Goal: Information Seeking & Learning: Learn about a topic

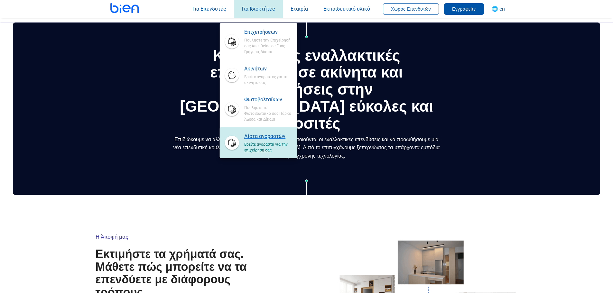
click at [250, 138] on span "Λίστα αγοραστών" at bounding box center [268, 137] width 48 height 8
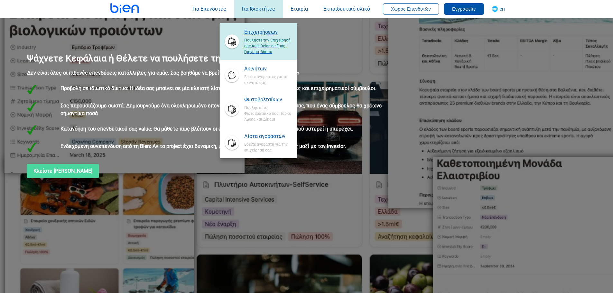
click at [256, 33] on span "Επιχειρήσεων" at bounding box center [268, 32] width 48 height 8
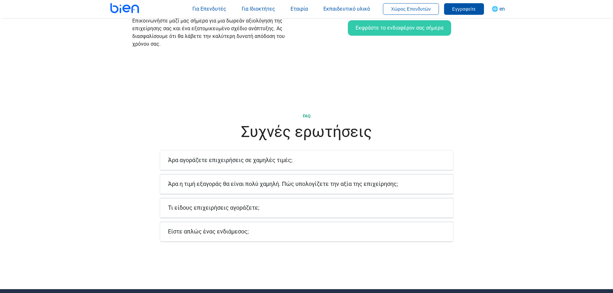
scroll to position [1094, 0]
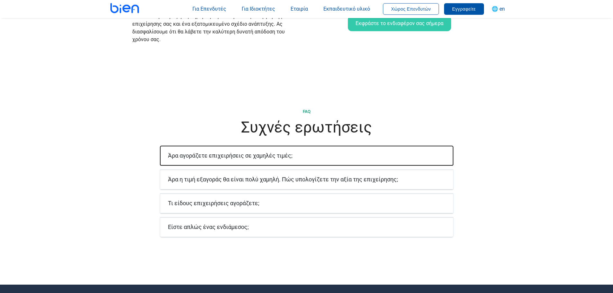
click at [290, 152] on font "Άρα αγοράζετε επιχειρήσεις σε χαμηλές τιμές;" at bounding box center [230, 155] width 125 height 7
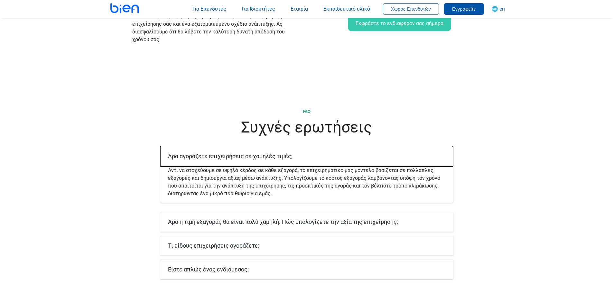
click at [290, 153] on font "Άρα αγοράζετε επιχειρήσεις σε χαμηλές τιμές;" at bounding box center [230, 156] width 125 height 7
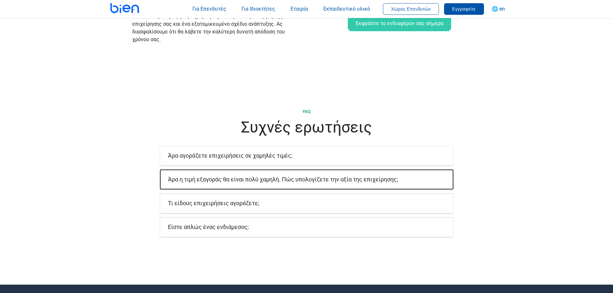
click at [302, 176] on font "Άρα η τιμή εξαγοράς θα είναι πολύ χαμηλή. Πώς υπολογίζετε την αξία της επιχείρη…" at bounding box center [283, 179] width 230 height 7
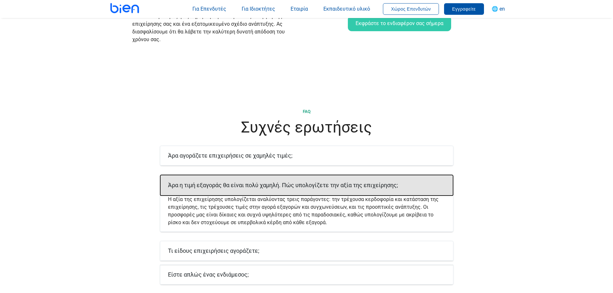
click at [302, 182] on font "Άρα η τιμή εξαγοράς θα είναι πολύ χαμηλή. Πώς υπολογίζετε την αξία της επιχείρη…" at bounding box center [283, 185] width 230 height 7
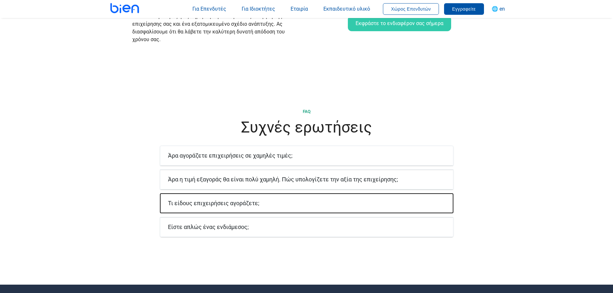
click at [254, 200] on font "Τι είδους επιχειρήσεις αγοράζετε;" at bounding box center [213, 203] width 91 height 7
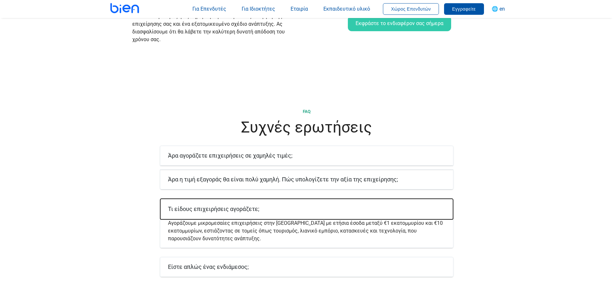
click at [254, 206] on font "Τι είδους επιχειρήσεις αγοράζετε;" at bounding box center [213, 209] width 91 height 7
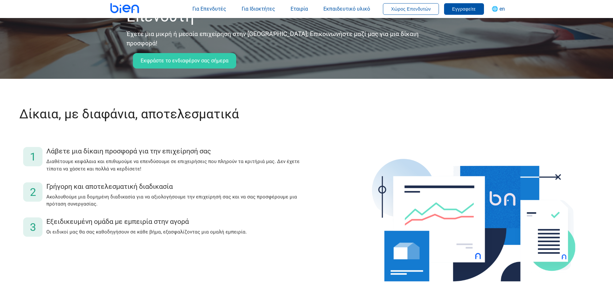
scroll to position [0, 0]
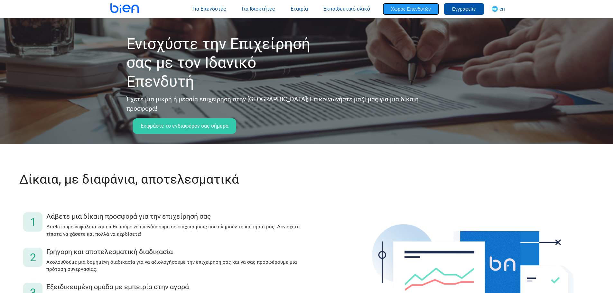
click at [409, 11] on span "Χώρος Επενδυτών" at bounding box center [411, 8] width 40 height 5
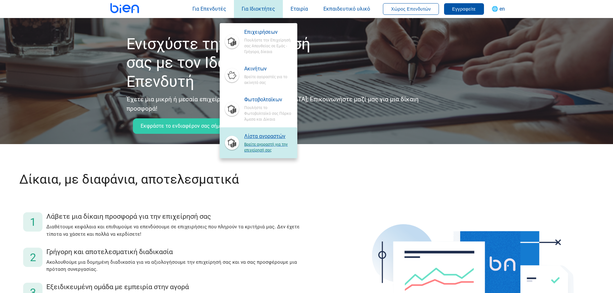
click at [269, 133] on span "Λίστα αγοραστών" at bounding box center [268, 137] width 48 height 8
